Goal: Use online tool/utility: Use online tool/utility

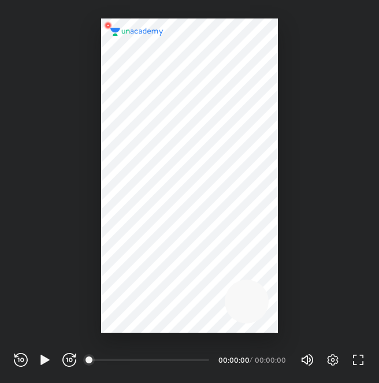
scroll to position [383, 379]
click at [40, 360] on icon "button" at bounding box center [45, 360] width 14 height 14
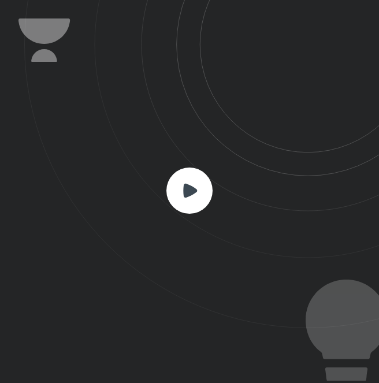
click at [192, 188] on icon at bounding box center [190, 190] width 14 height 14
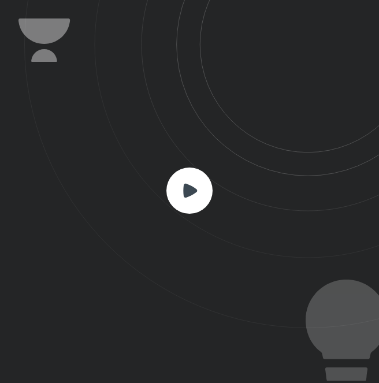
click at [192, 188] on icon at bounding box center [190, 190] width 14 height 14
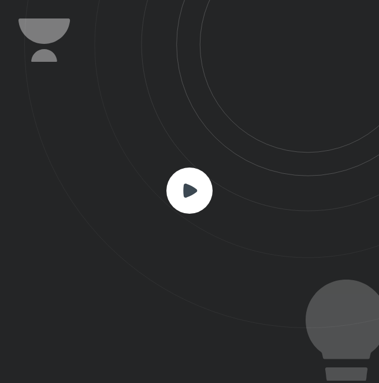
click at [192, 188] on icon at bounding box center [190, 190] width 14 height 14
click at [273, 43] on div at bounding box center [189, 191] width 379 height 383
